Goal: Transaction & Acquisition: Purchase product/service

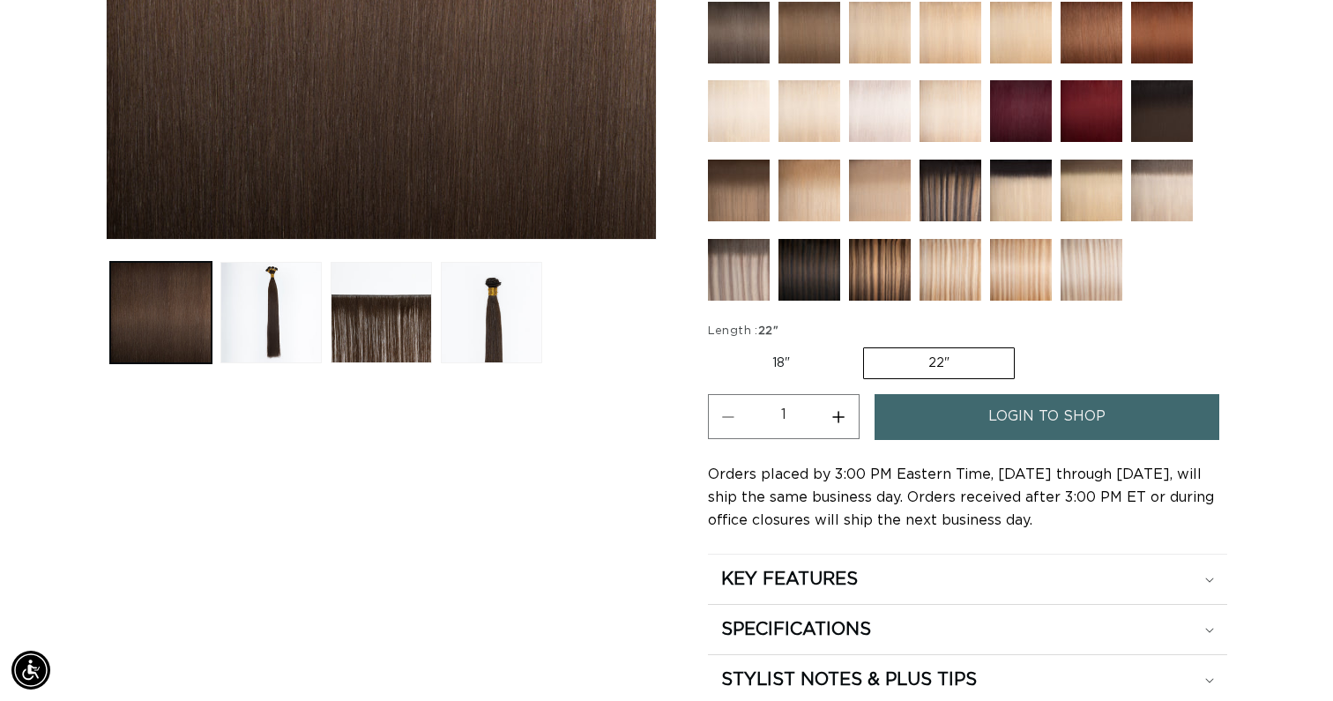
scroll to position [557, 0]
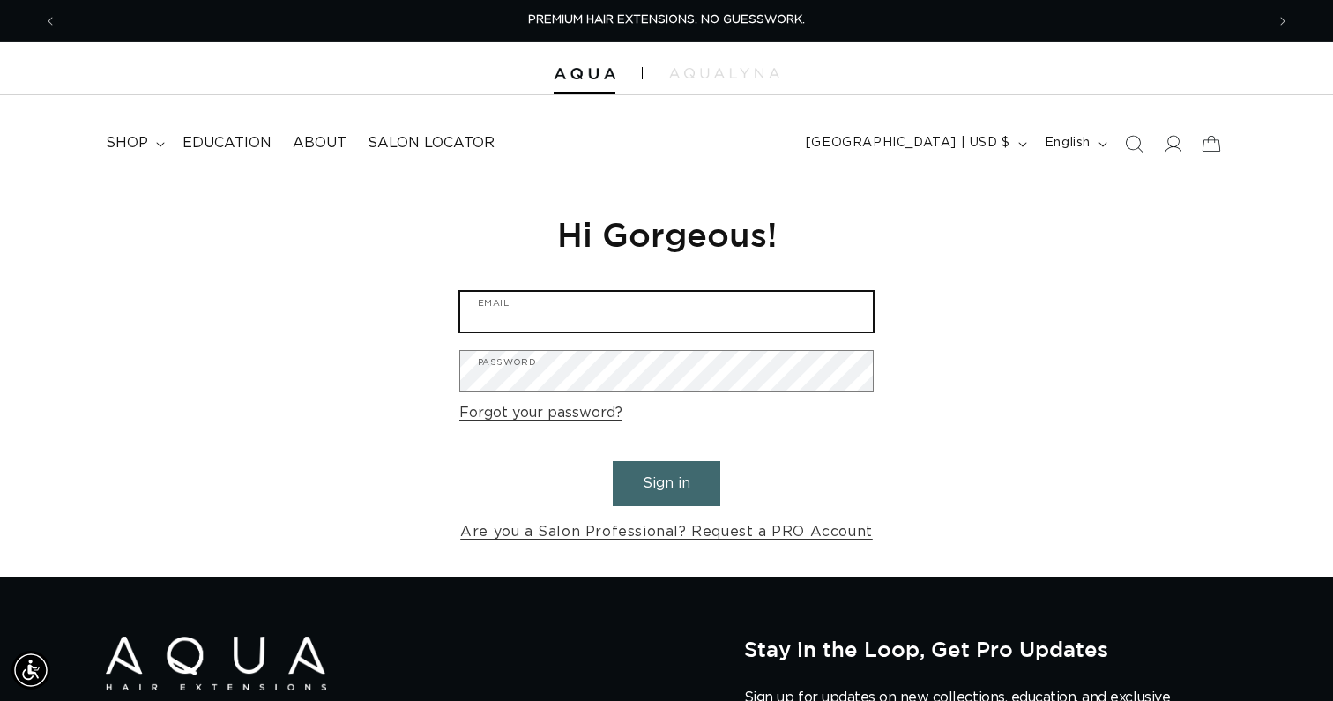
type input "aryanna@glasshouseindy.com"
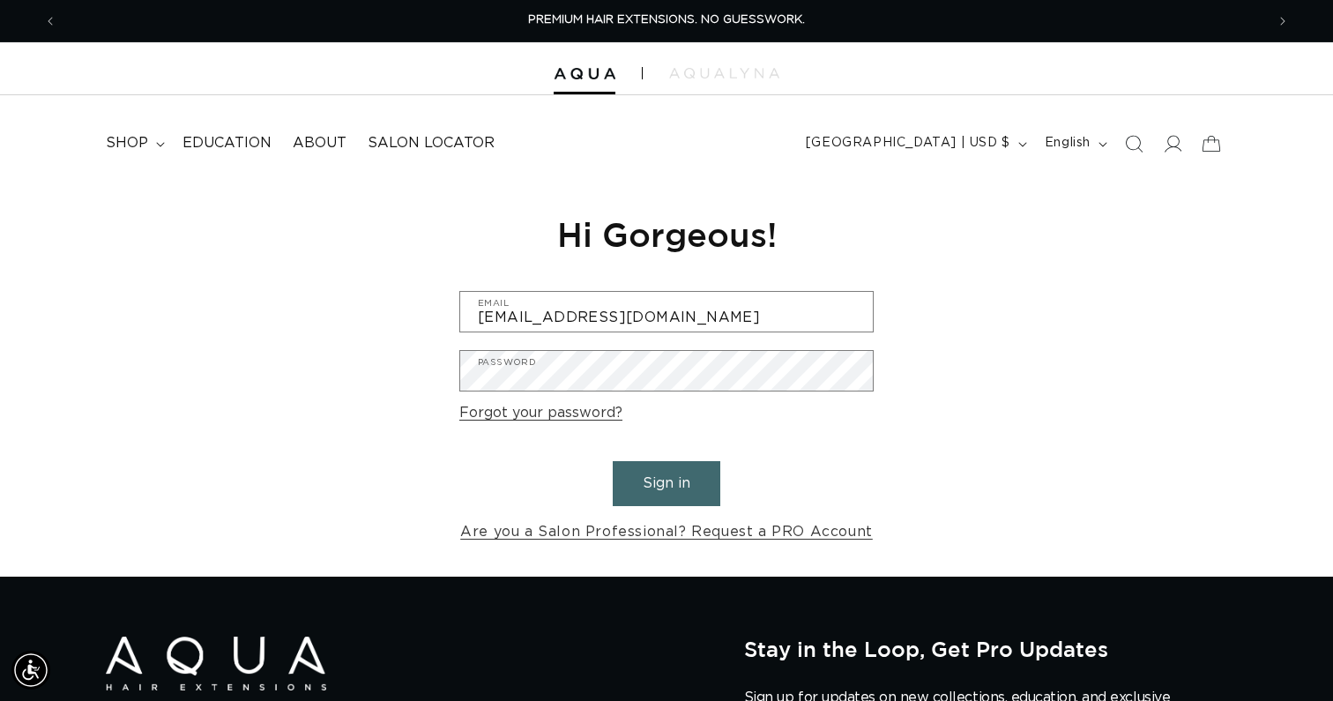
click at [676, 488] on button "Sign in" at bounding box center [667, 483] width 108 height 45
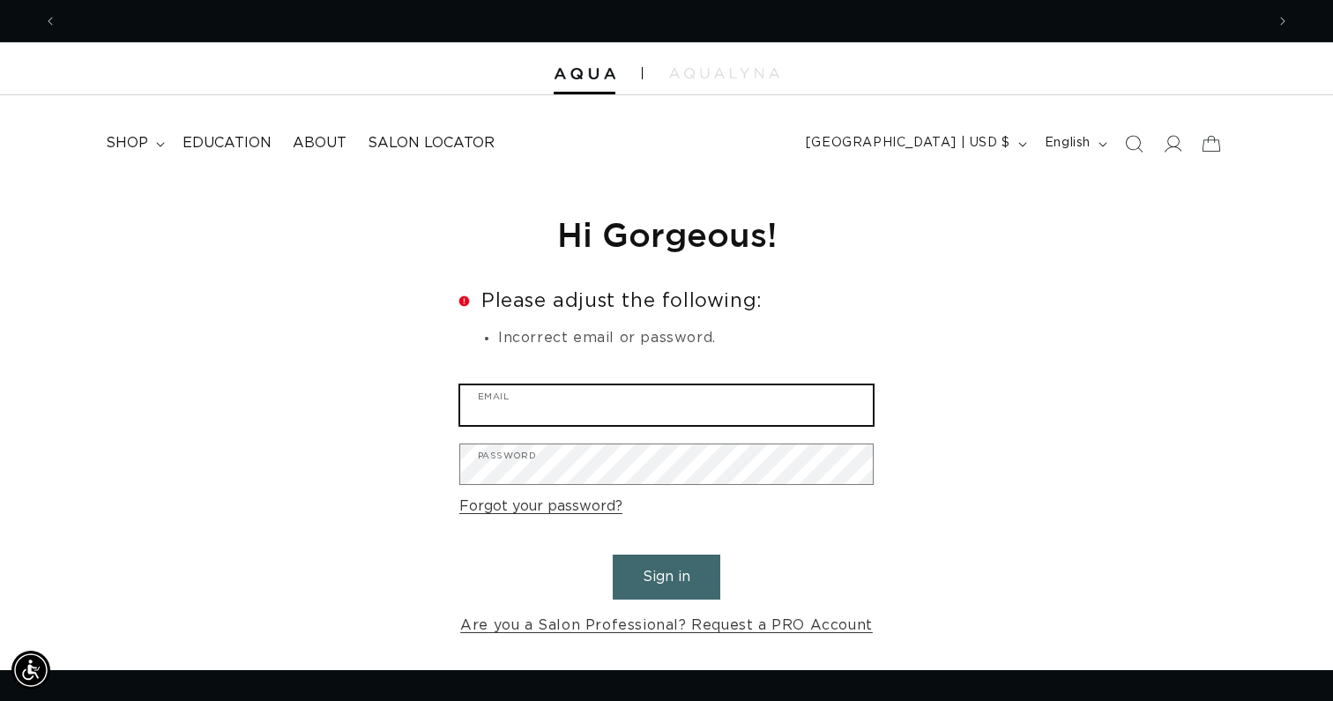
scroll to position [0, 1208]
type input "aryanna@glasshouseindy.com"
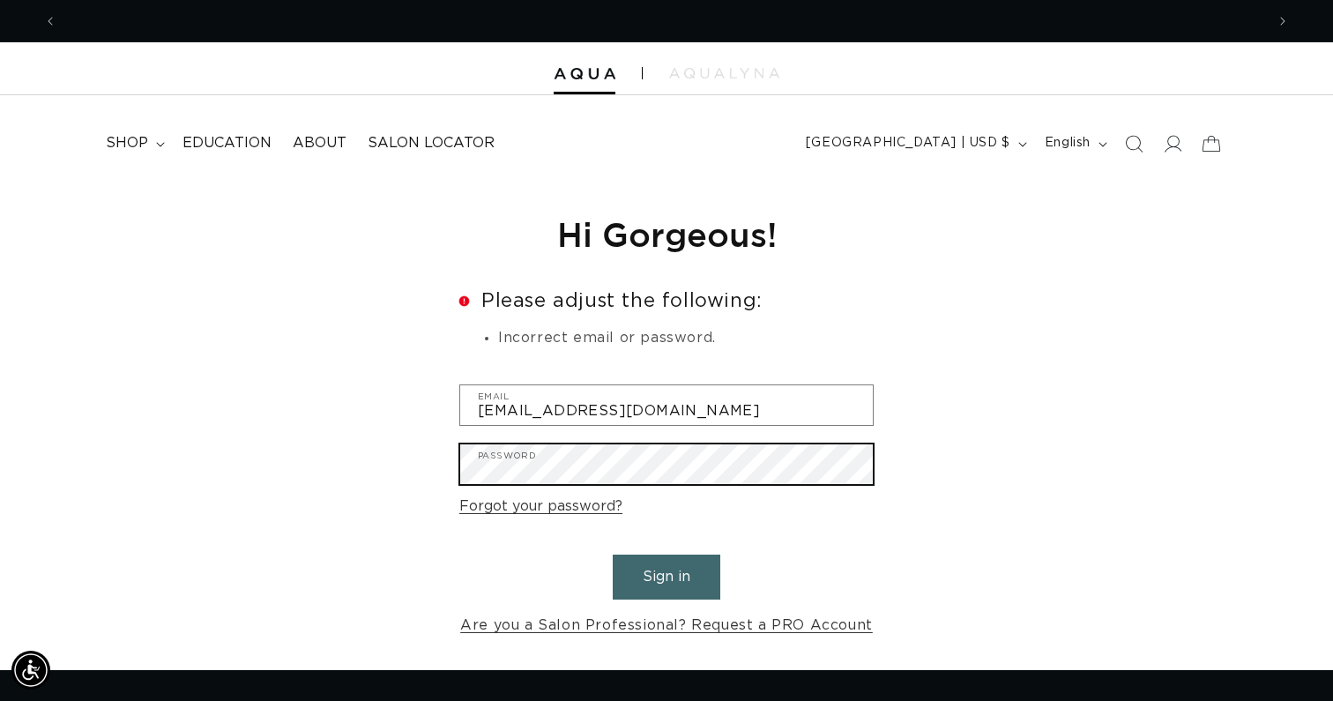
scroll to position [0, 2416]
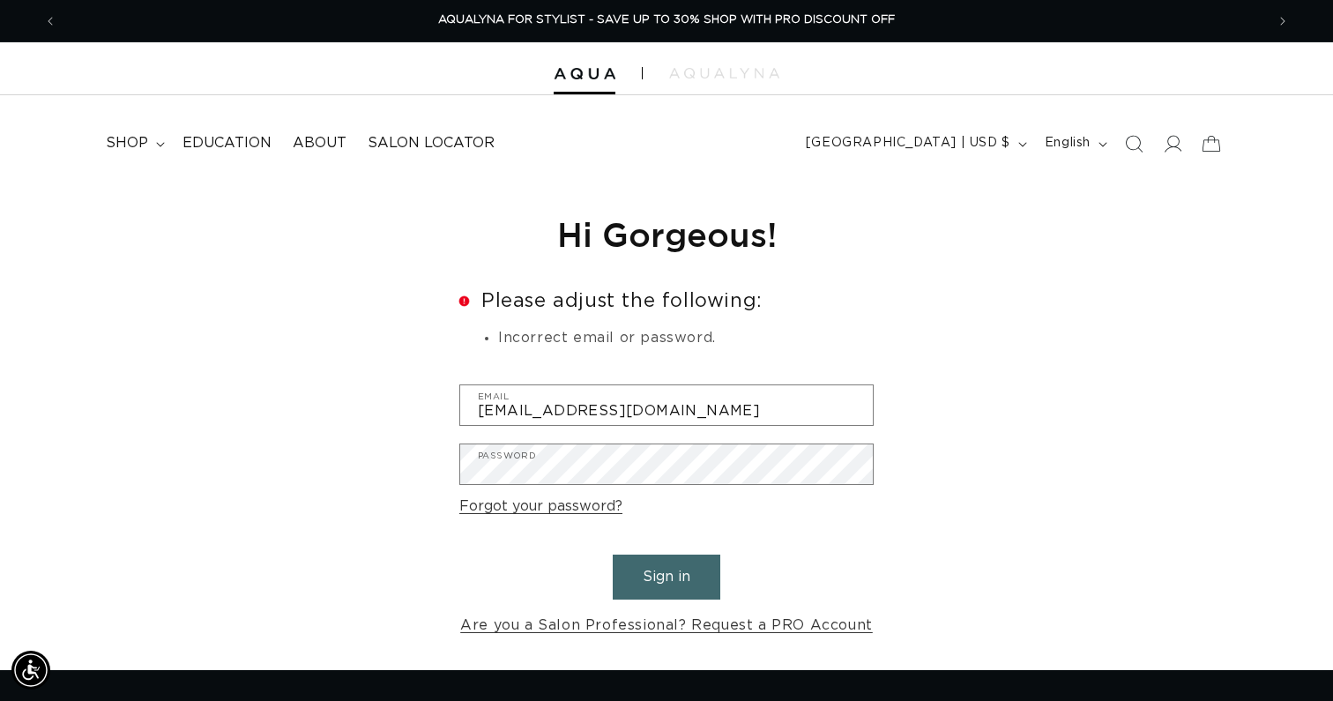
click at [647, 557] on button "Sign in" at bounding box center [667, 577] width 108 height 45
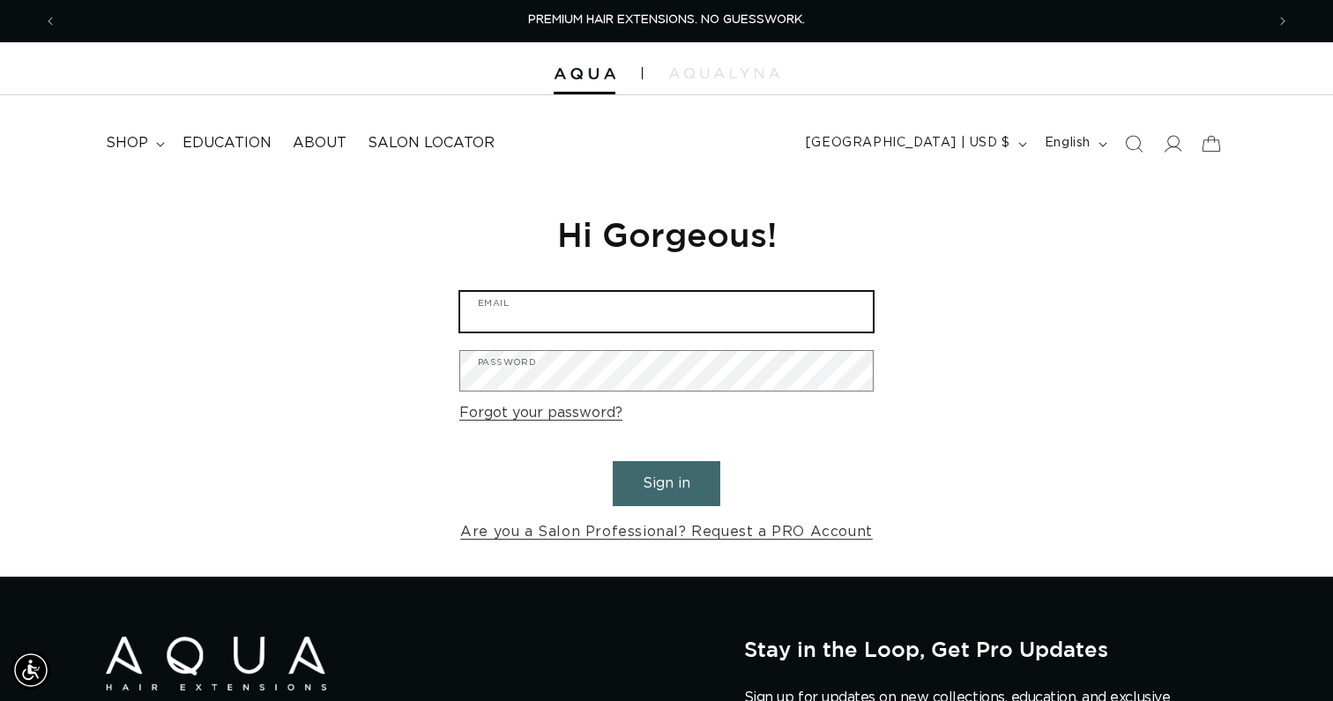
type input "aryanna@glasshouseindy.com"
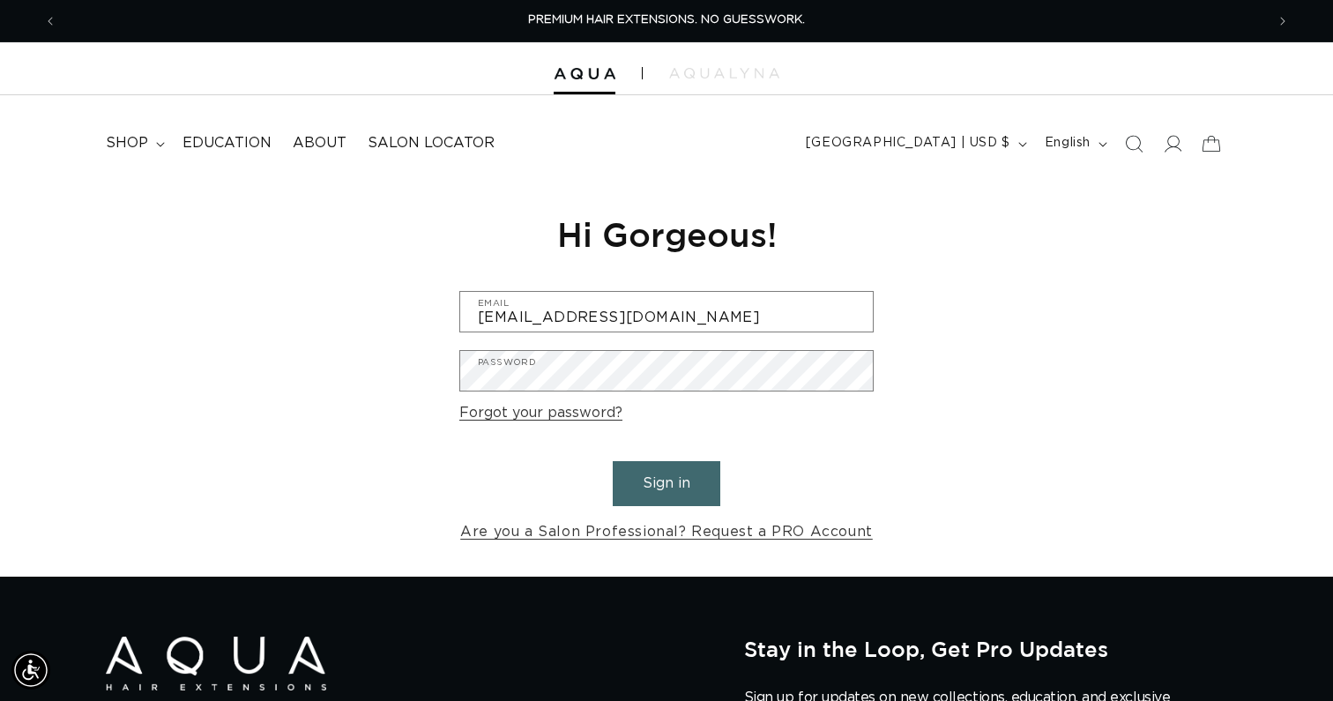
click at [702, 498] on button "Sign in" at bounding box center [667, 483] width 108 height 45
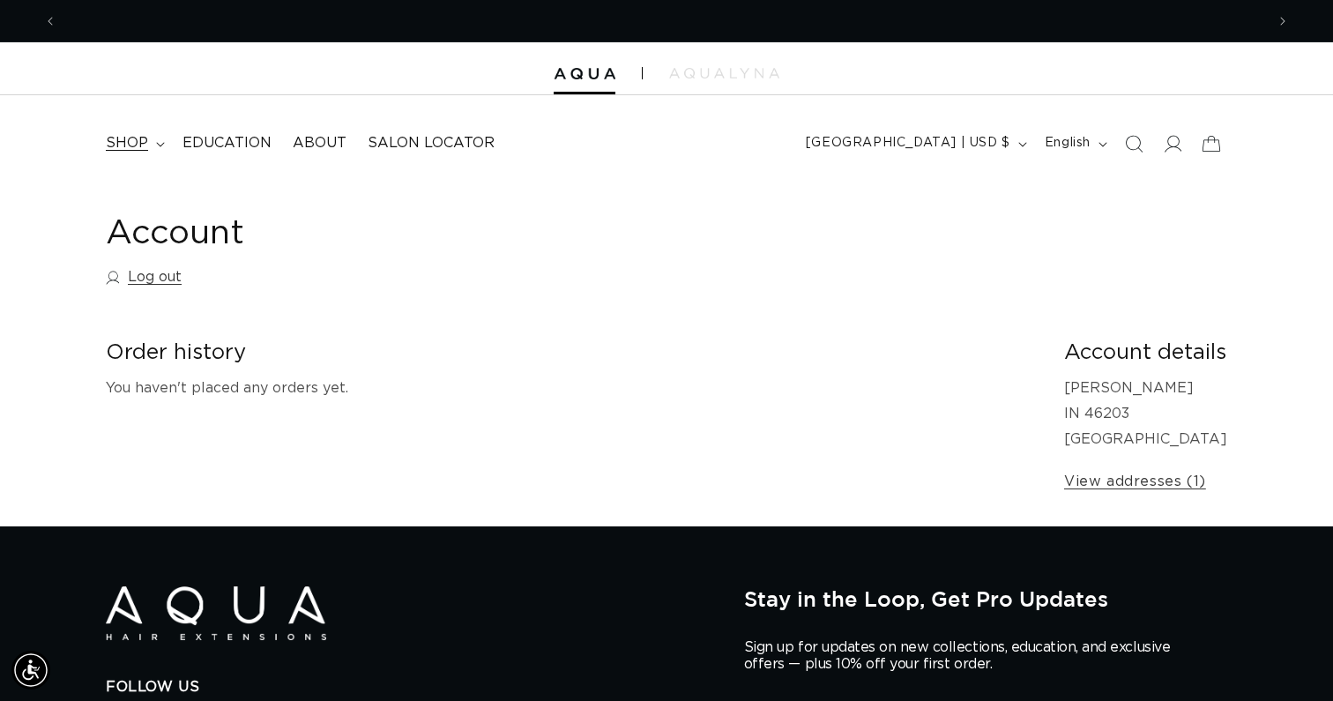
scroll to position [0, 1208]
click at [145, 144] on span "shop" at bounding box center [127, 143] width 42 height 19
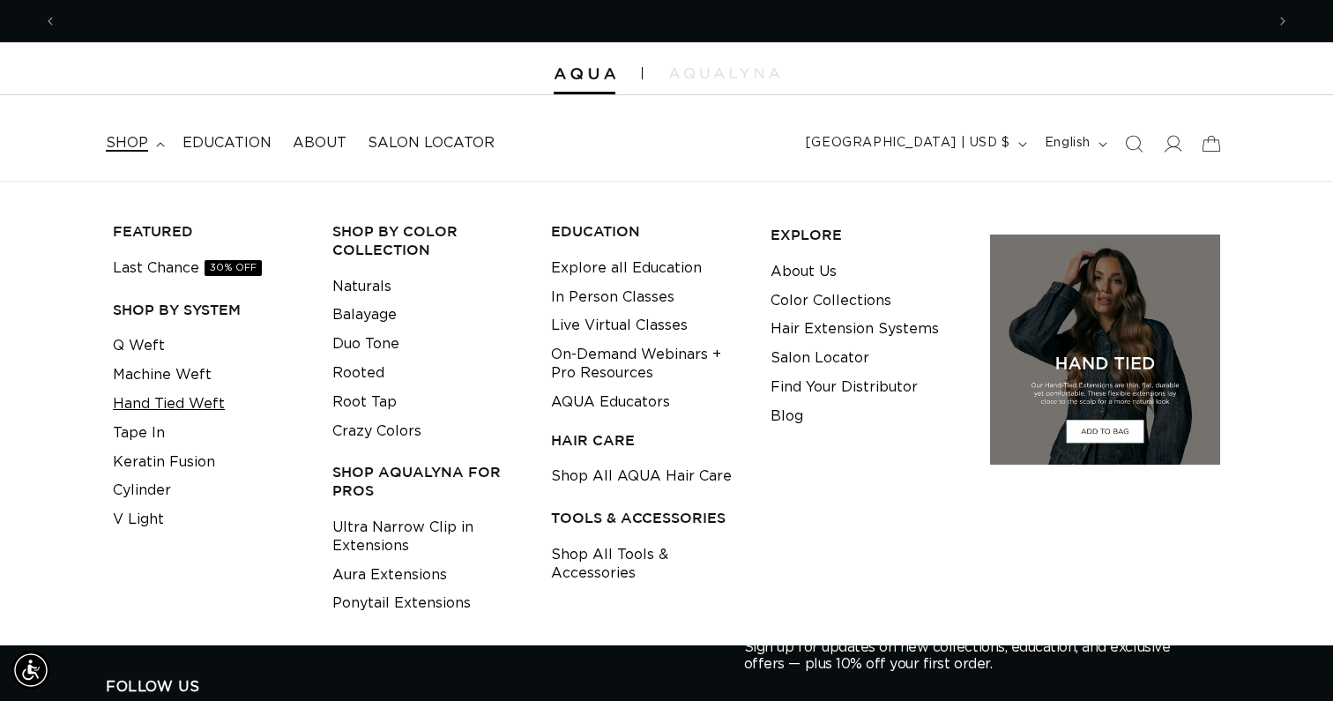
scroll to position [0, 2416]
click at [193, 399] on link "Hand Tied Weft" at bounding box center [169, 404] width 112 height 29
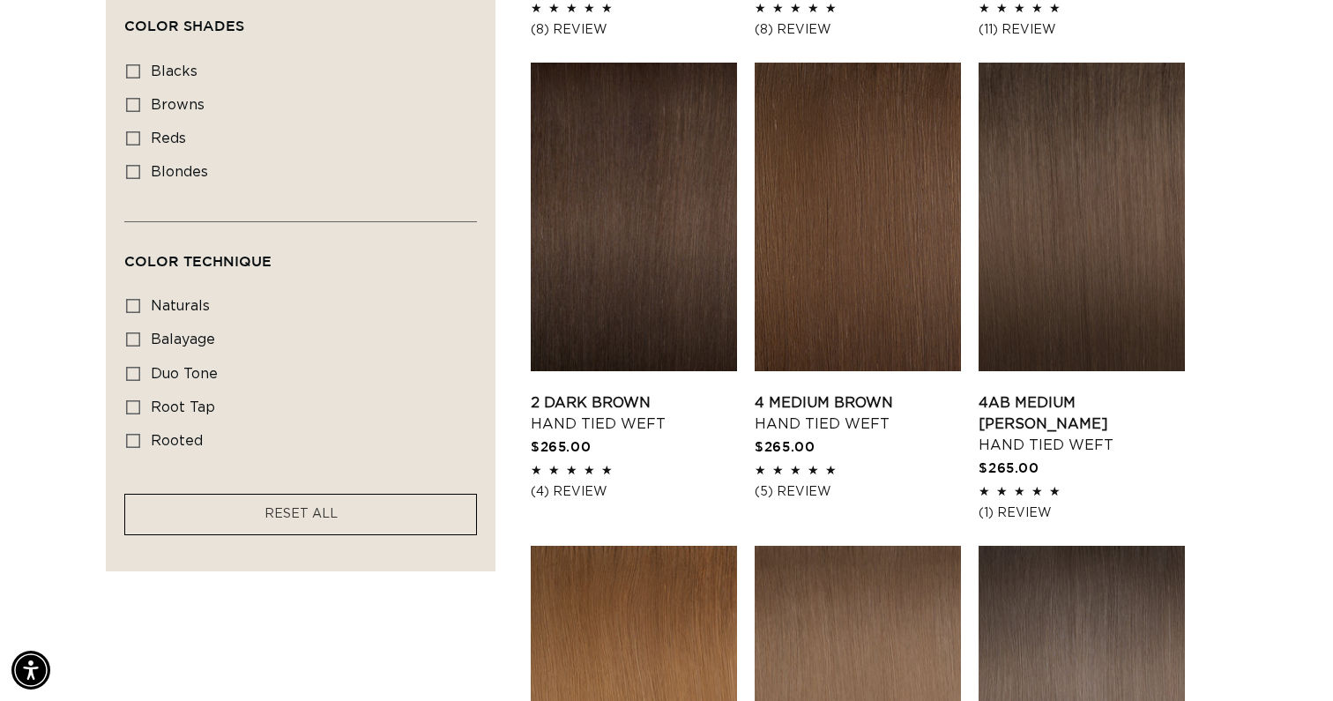
click at [341, 503] on facet-remove "RESET ALL" at bounding box center [300, 514] width 353 height 41
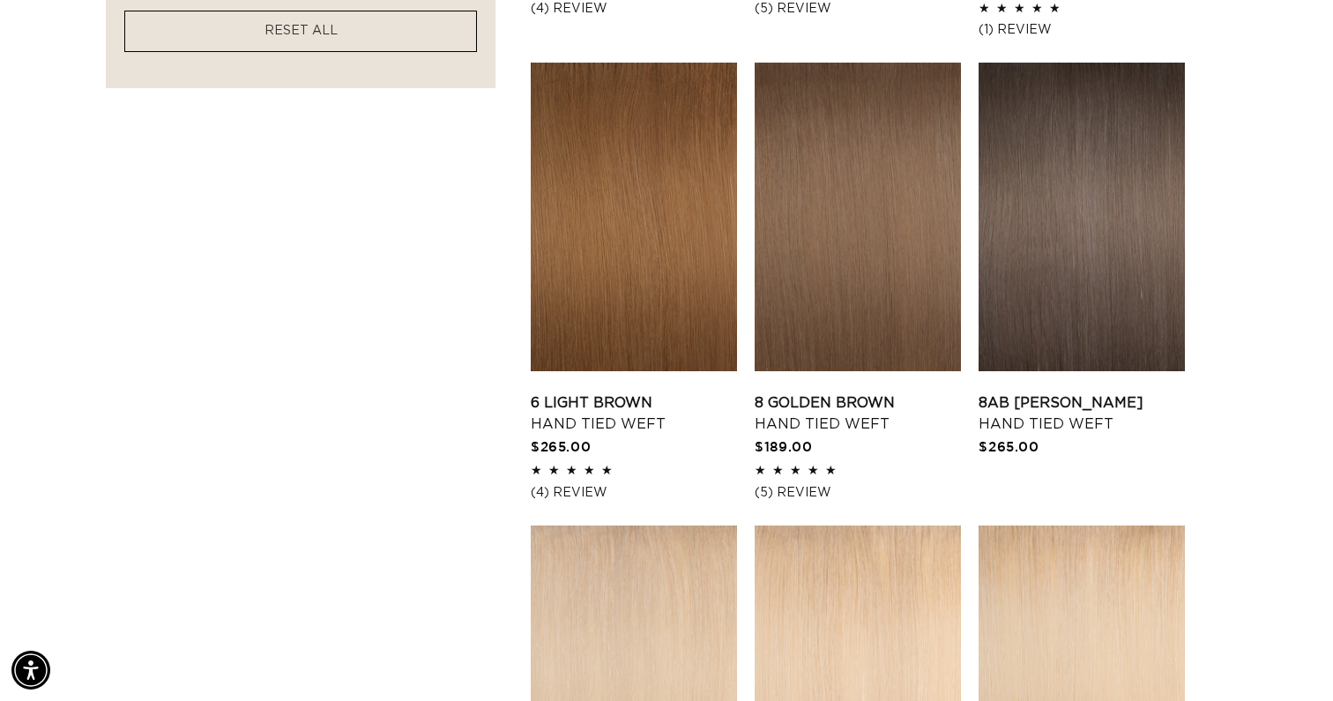
scroll to position [1430, 0]
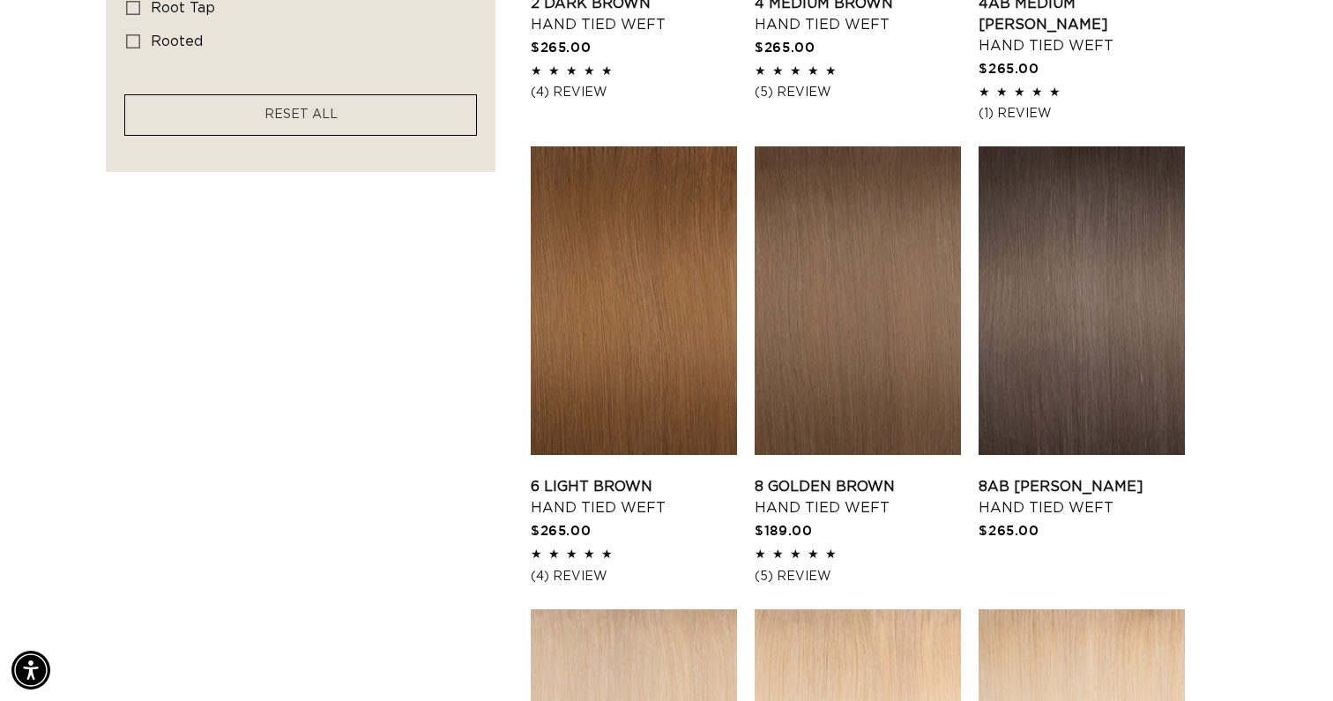
click at [427, 117] on facet-remove "RESET ALL" at bounding box center [300, 114] width 353 height 41
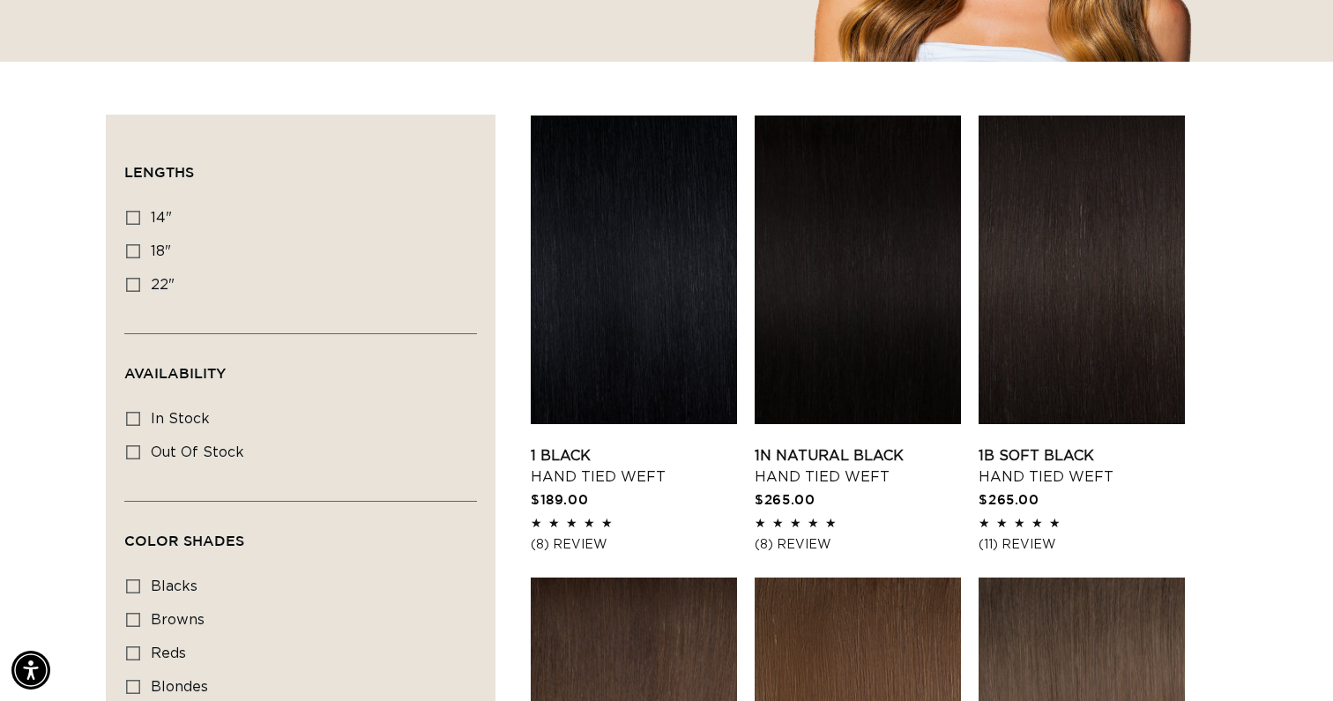
scroll to position [517, 0]
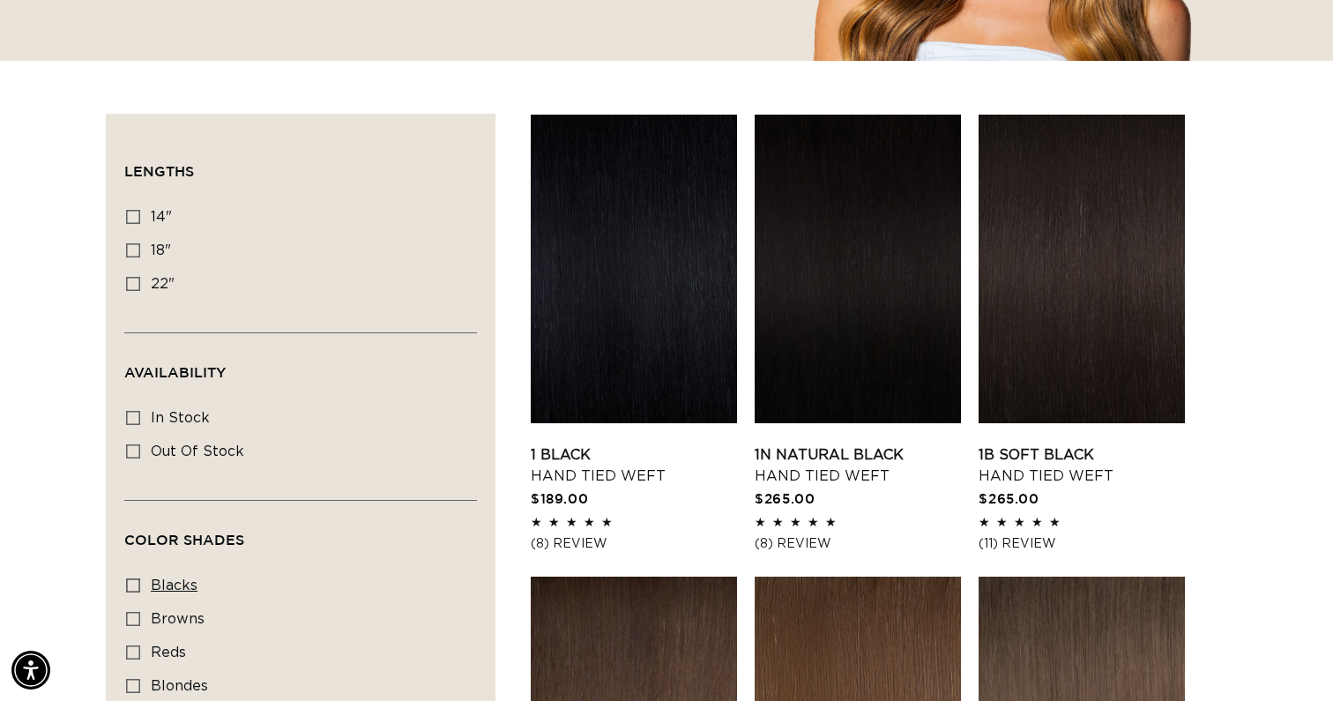
click at [144, 585] on label "blacks blacks (7 products)" at bounding box center [295, 587] width 339 height 34
click at [140, 585] on input "blacks blacks (7 products)" at bounding box center [133, 586] width 14 height 14
checkbox input "true"
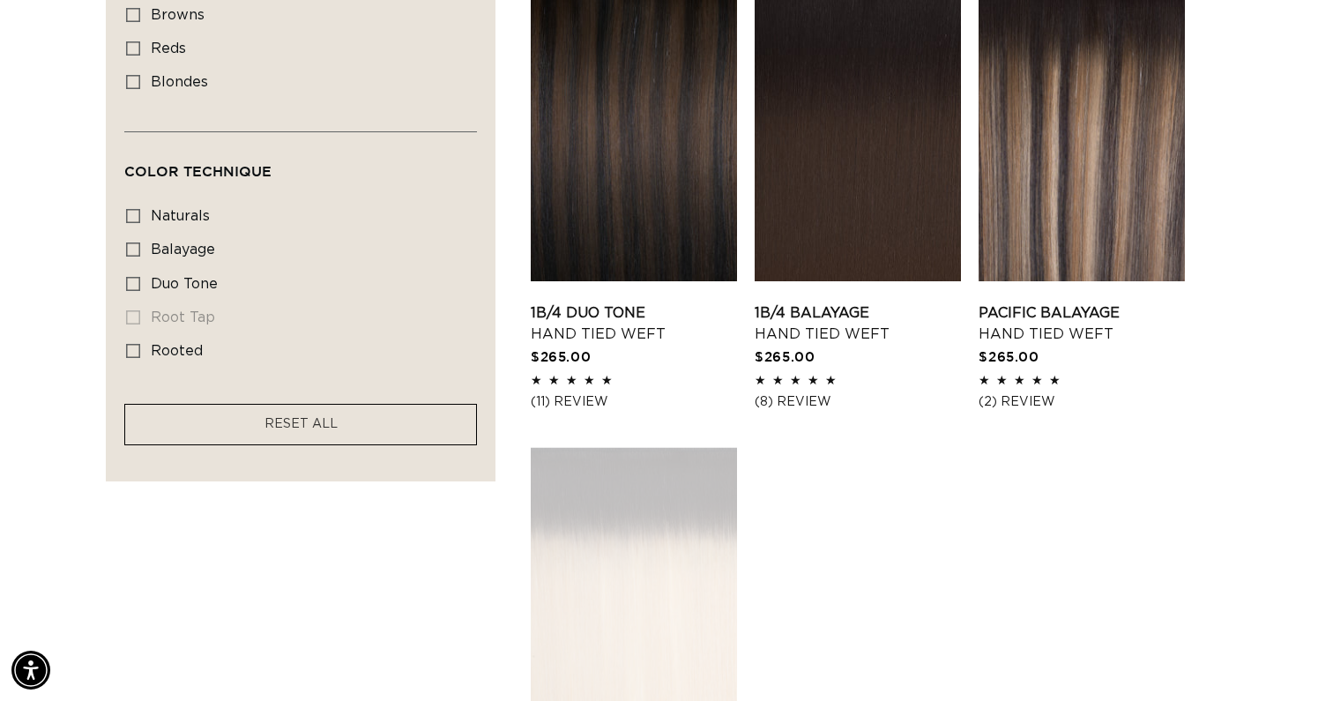
click at [412, 431] on facet-remove "RESET ALL" at bounding box center [300, 424] width 353 height 41
click at [326, 436] on link "RESET ALL" at bounding box center [301, 425] width 73 height 22
